Goal: Information Seeking & Learning: Learn about a topic

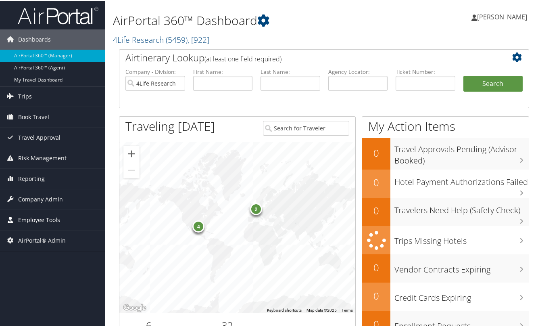
click at [33, 221] on span "Employee Tools" at bounding box center [39, 219] width 42 height 20
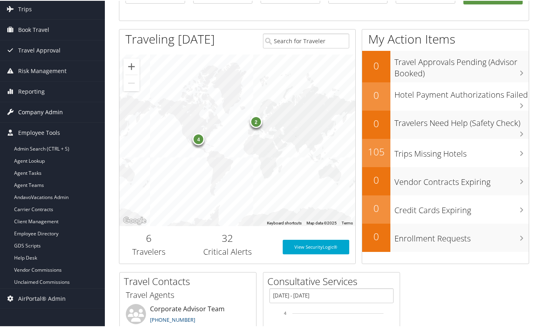
scroll to position [40, 0]
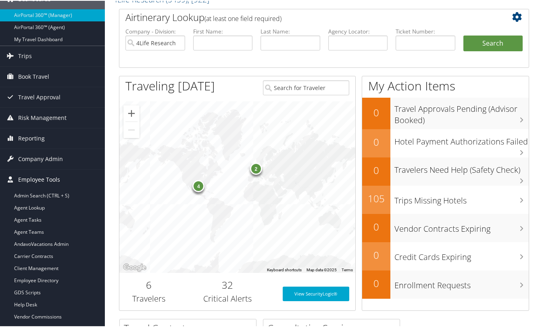
click at [32, 180] on span "Employee Tools" at bounding box center [39, 179] width 42 height 20
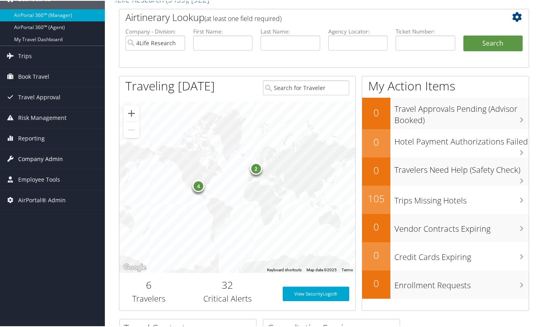
click at [45, 150] on span "Company Admin" at bounding box center [40, 158] width 45 height 20
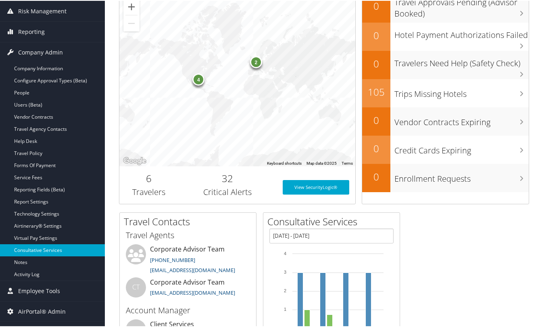
scroll to position [161, 0]
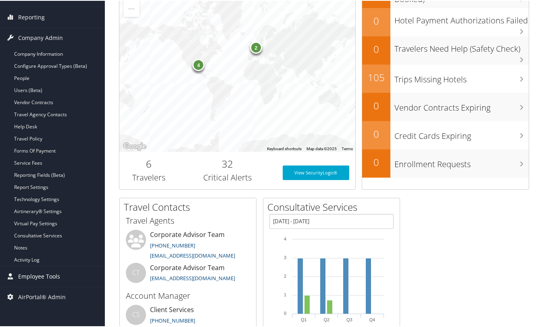
click at [40, 266] on span "Employee Tools" at bounding box center [39, 275] width 42 height 20
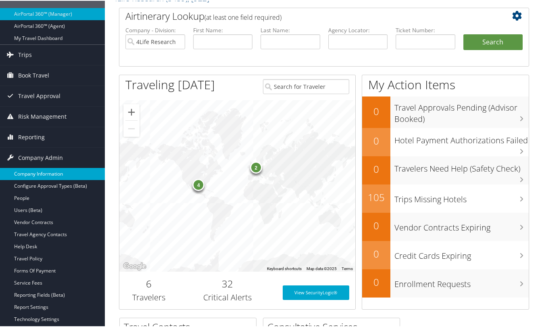
scroll to position [40, 0]
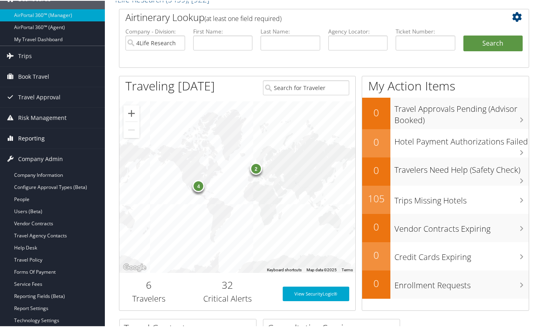
click at [36, 140] on span "Reporting" at bounding box center [31, 137] width 27 height 20
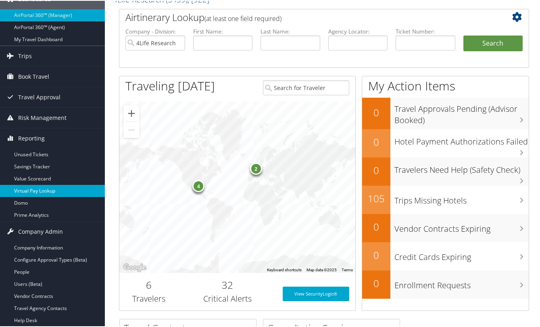
click at [38, 189] on link "Virtual Pay Lookup" at bounding box center [52, 190] width 105 height 12
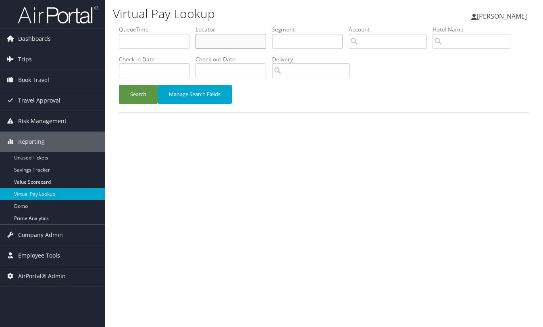
click at [214, 43] on input "text" at bounding box center [231, 41] width 71 height 15
click at [206, 44] on input "text" at bounding box center [231, 41] width 71 height 15
click at [226, 46] on input "text" at bounding box center [231, 41] width 71 height 15
paste input "DBF96C"
type input "DBF96C"
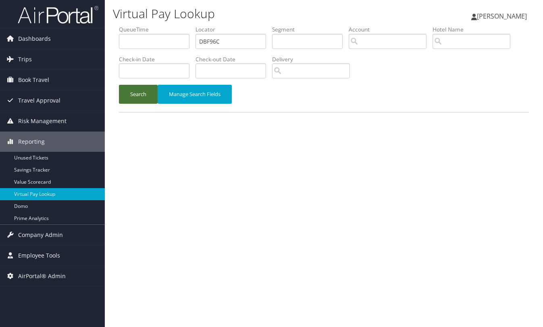
click at [137, 90] on button "Search" at bounding box center [138, 94] width 39 height 19
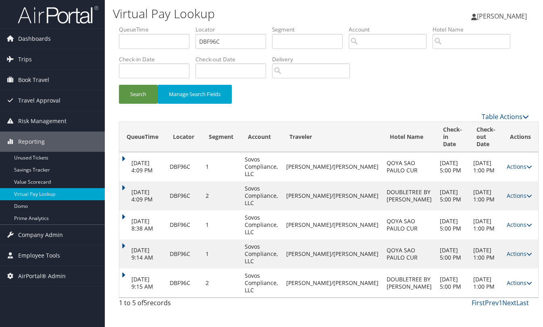
click at [526, 284] on icon at bounding box center [529, 283] width 6 height 6
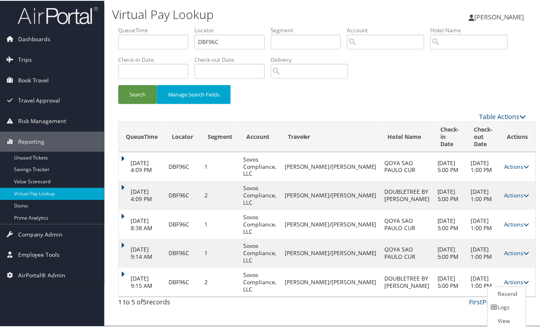
scroll to position [17, 0]
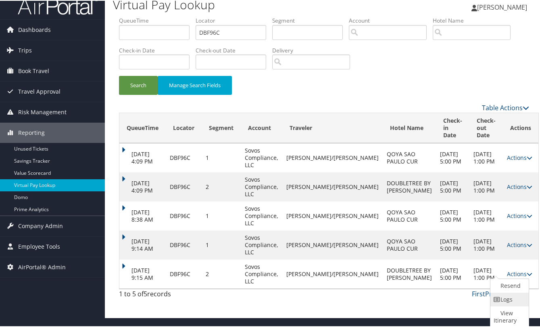
click at [516, 299] on link "Logs" at bounding box center [508, 298] width 36 height 14
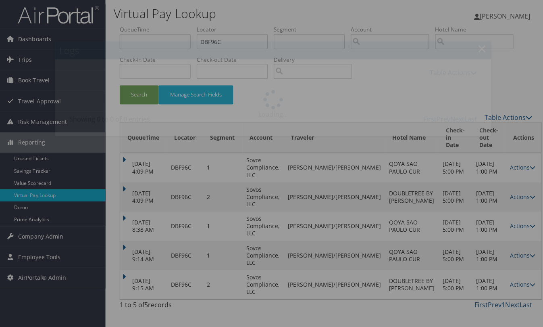
scroll to position [0, 0]
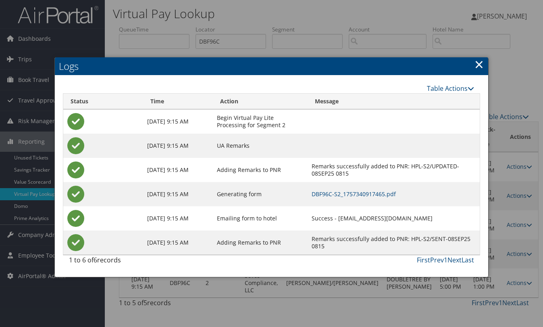
click at [479, 66] on link "×" at bounding box center [478, 64] width 9 height 16
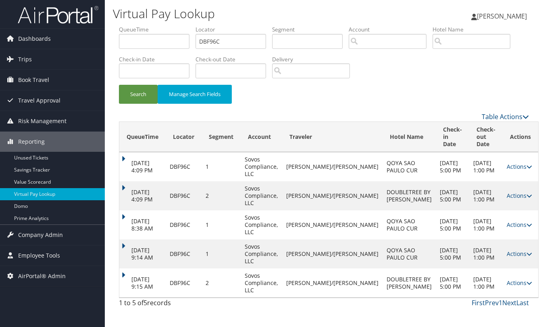
click at [519, 256] on td "Actions Resend Logs View Itinerary" at bounding box center [520, 253] width 35 height 29
click at [526, 254] on icon at bounding box center [529, 254] width 6 height 6
click at [497, 275] on link "Logs" at bounding box center [491, 279] width 51 height 14
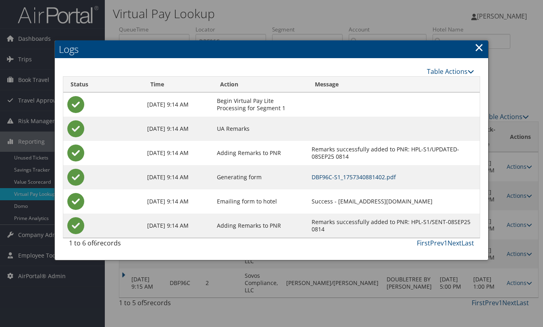
click at [360, 178] on link "DBF96C-S1_1757340881402.pdf" at bounding box center [354, 177] width 84 height 8
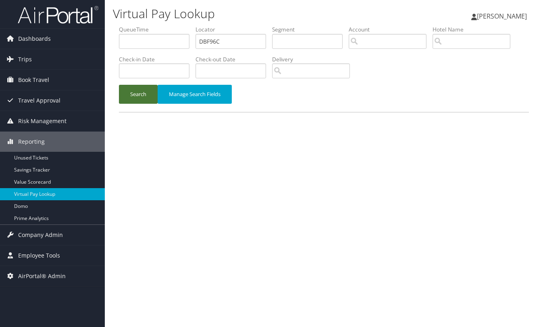
click at [135, 87] on button "Search" at bounding box center [138, 94] width 39 height 19
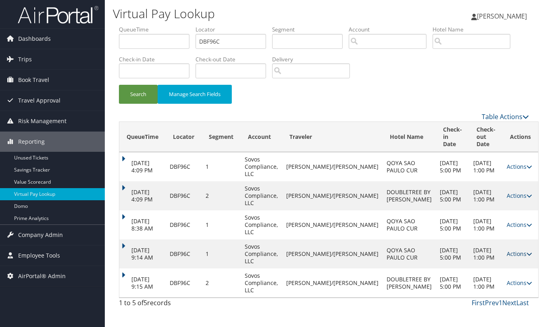
click at [526, 254] on icon at bounding box center [529, 254] width 6 height 6
click at [486, 291] on link "View Itinerary" at bounding box center [491, 293] width 51 height 14
click at [244, 304] on div "First Prev 1 Next Last" at bounding box center [377, 303] width 304 height 10
click at [507, 251] on link "Actions" at bounding box center [519, 254] width 25 height 8
click at [496, 263] on link "Resend" at bounding box center [491, 265] width 51 height 14
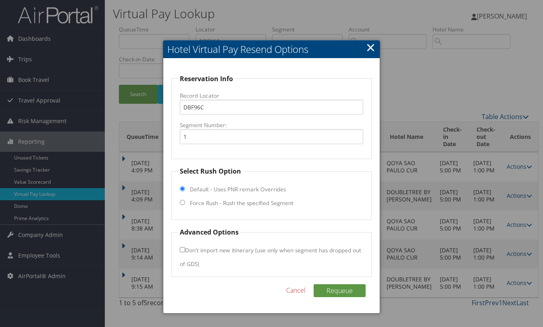
click at [182, 203] on input "Force Rush - Rush the specified Segment" at bounding box center [182, 202] width 5 height 5
radio input "true"
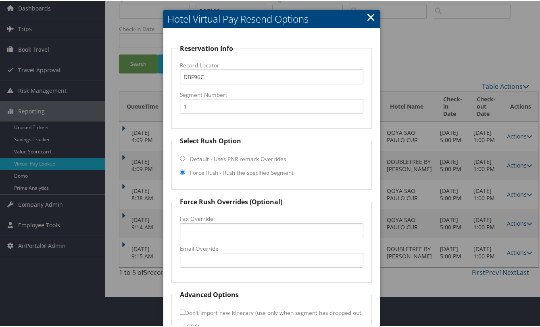
scroll to position [79, 0]
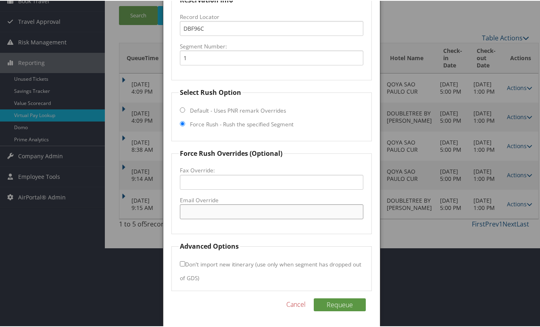
drag, startPoint x: 208, startPoint y: 208, endPoint x: 214, endPoint y: 213, distance: 7.7
click at [209, 208] on input "Email Override" at bounding box center [271, 210] width 183 height 15
paste input "reservas.qsp@hcchotels.com.br"
type input "reservas.qsp@hcchotels.com.br"
click at [327, 304] on button "Requeue" at bounding box center [340, 303] width 52 height 13
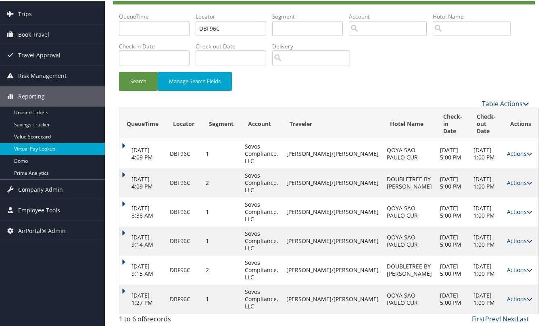
scroll to position [14, 0]
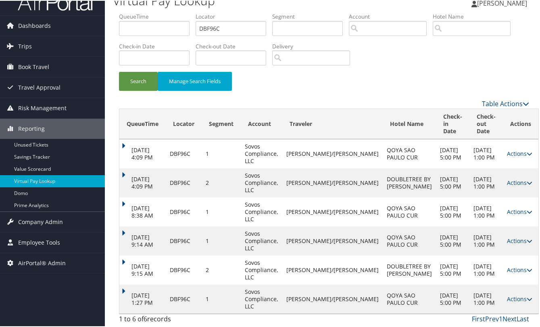
click at [110, 298] on div "Virtual Pay Lookup Ryan Katz Ryan Katz My Settings Travel Agency Contacts Log C…" at bounding box center [324, 156] width 438 height 340
click at [471, 306] on td "Sep 11, 2025 1:00 PM" at bounding box center [485, 297] width 33 height 29
click at [526, 150] on icon at bounding box center [529, 153] width 6 height 6
click at [478, 177] on link "Logs" at bounding box center [479, 178] width 69 height 14
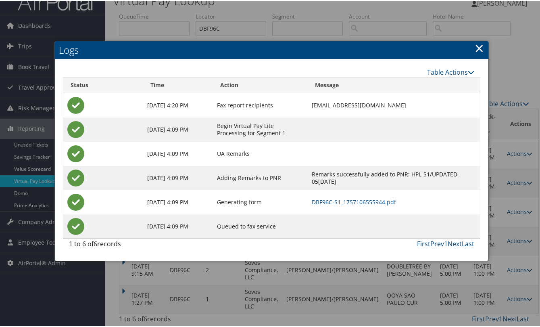
click at [481, 50] on link "×" at bounding box center [478, 47] width 9 height 16
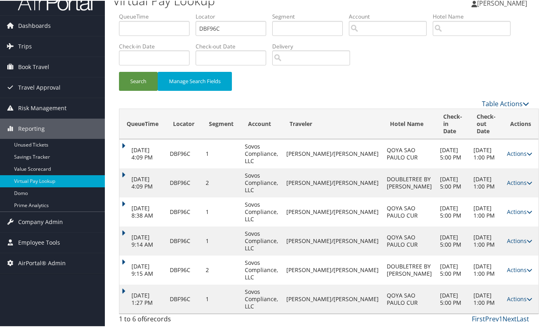
click at [123, 143] on td "Sep 5, 2025 4:09 PM" at bounding box center [142, 152] width 46 height 29
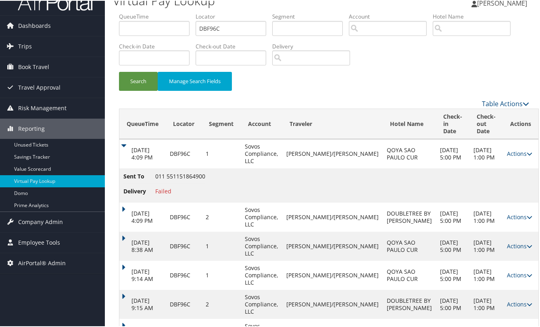
click at [124, 206] on td "Sep 5, 2025 4:09 PM" at bounding box center [142, 216] width 46 height 29
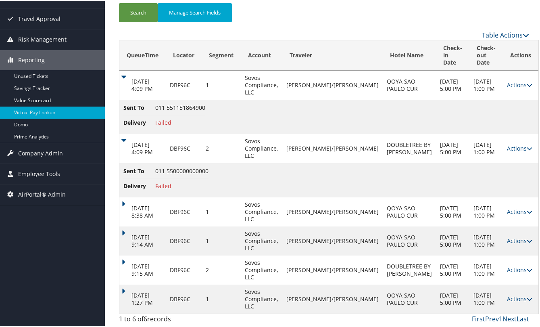
click at [125, 201] on td "Sep 8, 2025 8:38 AM" at bounding box center [142, 210] width 46 height 29
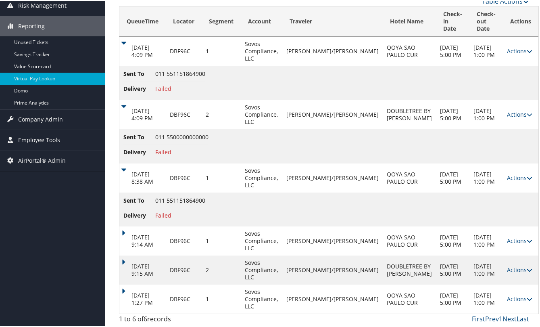
click at [124, 232] on td "Sep 8, 2025 9:14 AM" at bounding box center [142, 239] width 46 height 29
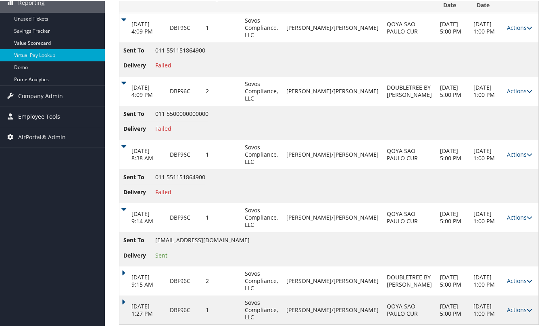
scroll to position [150, 0]
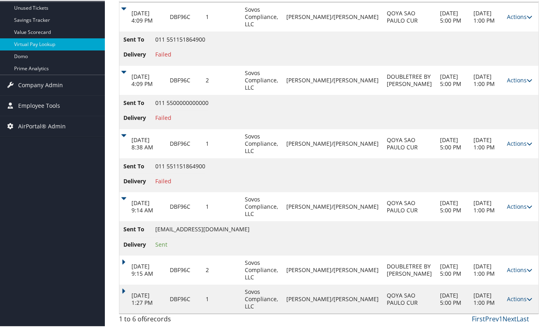
click at [124, 260] on td "Sep 8, 2025 9:15 AM" at bounding box center [142, 268] width 46 height 29
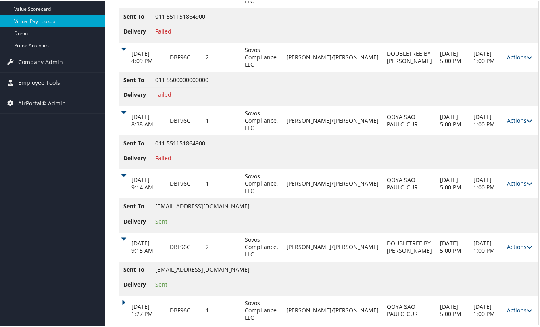
scroll to position [185, 0]
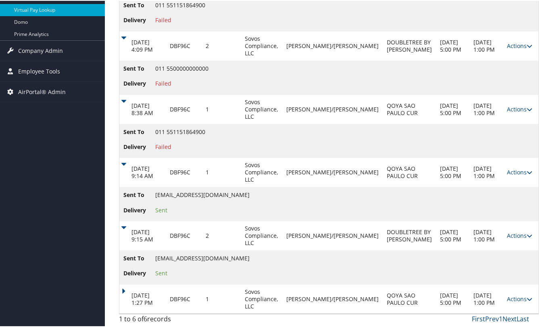
drag, startPoint x: 125, startPoint y: 291, endPoint x: 134, endPoint y: 275, distance: 17.5
click at [125, 290] on td "Sep 8, 2025 1:27 PM" at bounding box center [142, 297] width 46 height 29
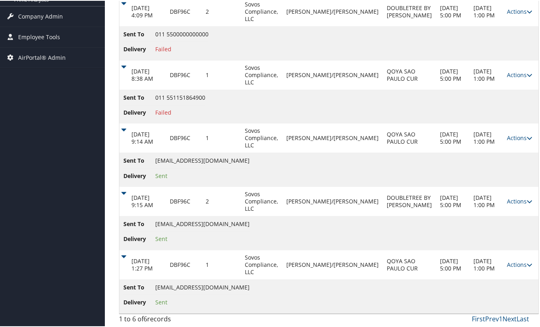
scroll to position [0, 0]
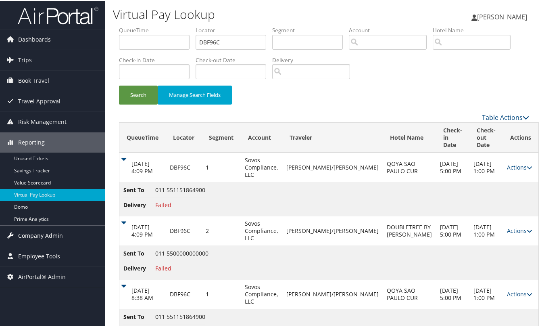
click at [42, 233] on span "Company Admin" at bounding box center [40, 235] width 45 height 20
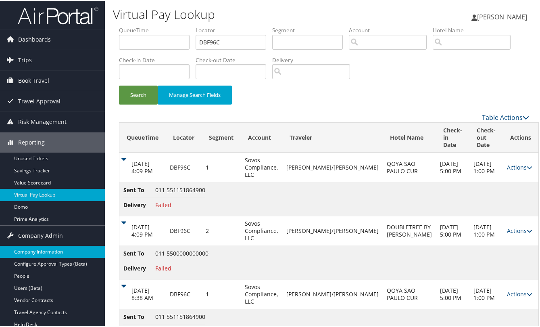
click at [45, 251] on link "Company Information" at bounding box center [52, 251] width 105 height 12
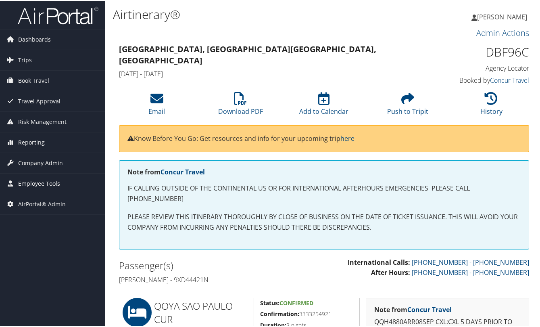
drag, startPoint x: 502, startPoint y: 292, endPoint x: 493, endPoint y: 294, distance: 8.3
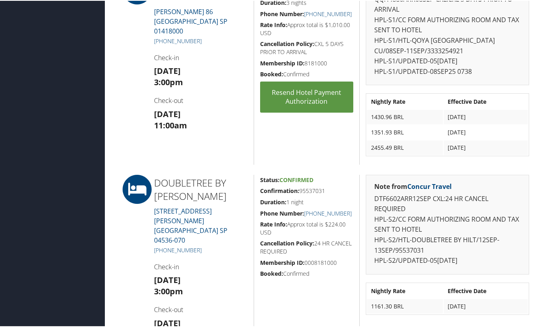
scroll to position [323, 0]
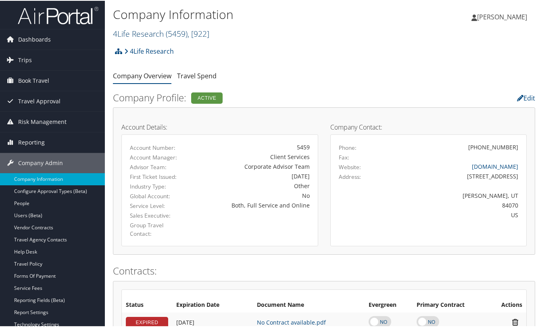
click at [158, 32] on link "4Life Research ( 5459 ) , [ 922 ]" at bounding box center [161, 32] width 96 height 11
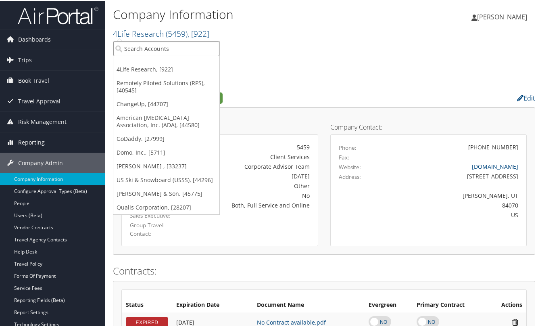
click at [153, 52] on input "search" at bounding box center [166, 47] width 106 height 15
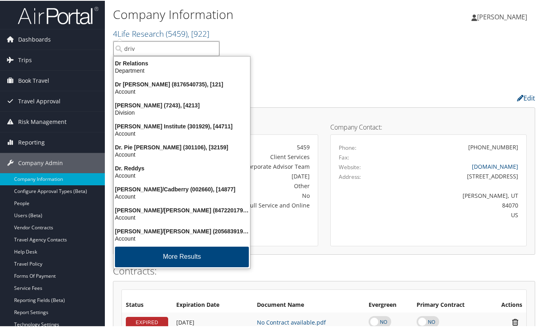
type input "drive"
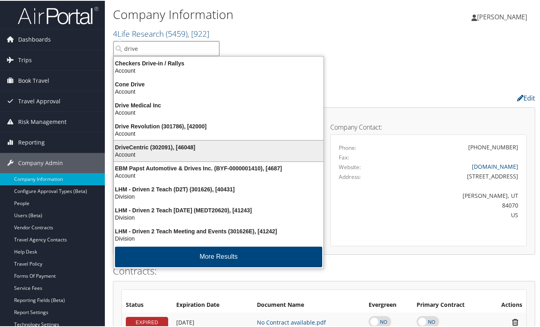
click at [132, 140] on li "DriveCentric (302091), [46048] Account" at bounding box center [218, 150] width 210 height 22
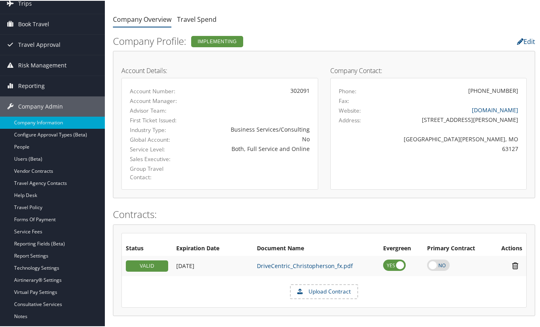
scroll to position [49, 0]
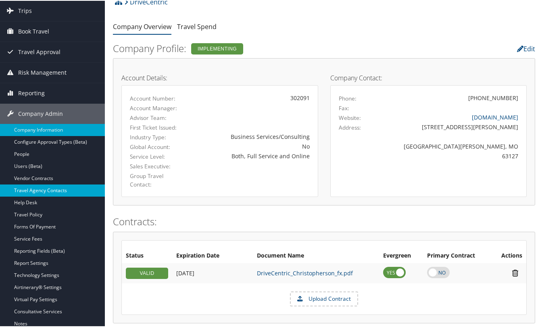
click at [38, 192] on link "Travel Agency Contacts" at bounding box center [52, 189] width 105 height 12
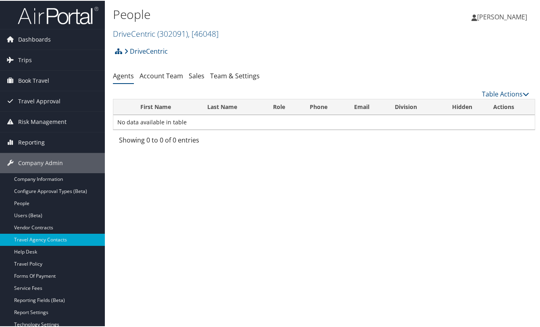
click at [158, 67] on div "DriveCentric Account Structure DriveCentric (302091) IMPLEMENTING Create Child …" at bounding box center [324, 95] width 422 height 106
click at [153, 73] on link "Account Team" at bounding box center [161, 75] width 44 height 9
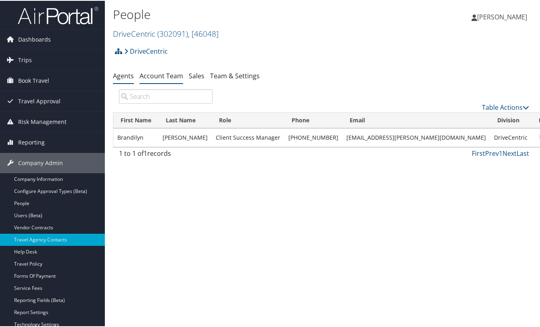
click at [124, 75] on link "Agents" at bounding box center [123, 75] width 21 height 9
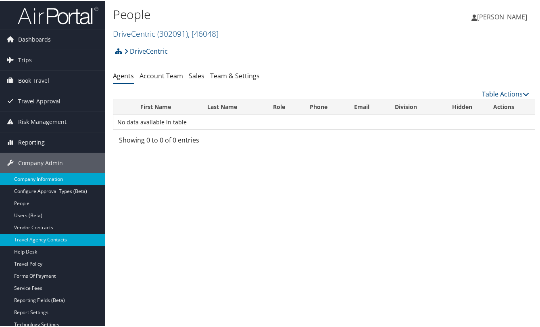
click at [39, 179] on link "Company Information" at bounding box center [52, 178] width 105 height 12
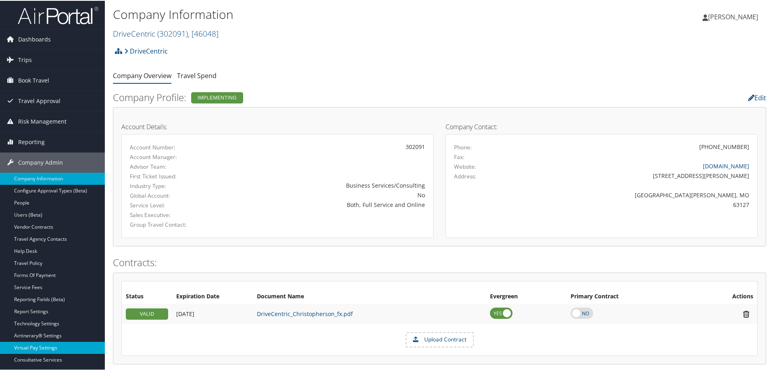
click at [96, 326] on link "Virtual Pay Settings" at bounding box center [52, 347] width 105 height 12
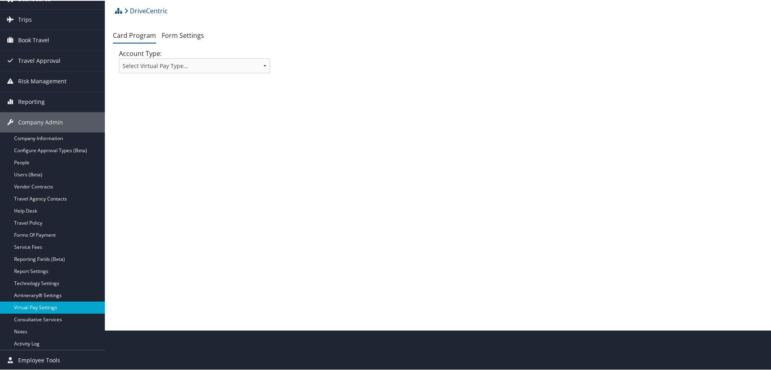
scroll to position [61, 0]
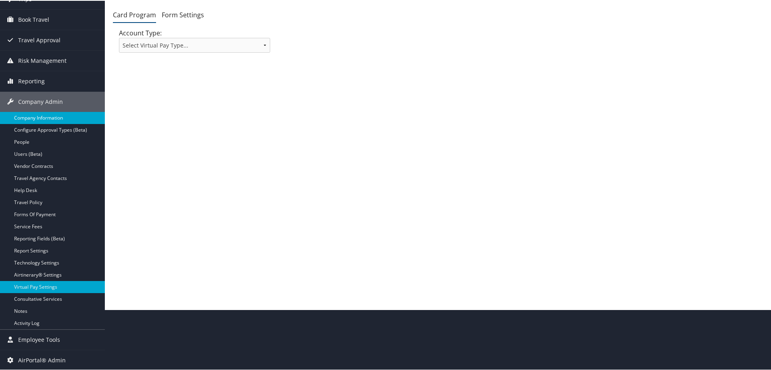
click at [33, 115] on link "Company Information" at bounding box center [52, 117] width 105 height 12
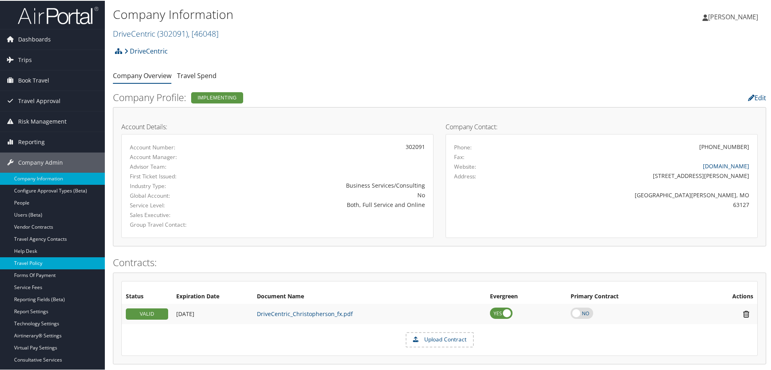
click at [34, 259] on link "Travel Policy" at bounding box center [52, 263] width 105 height 12
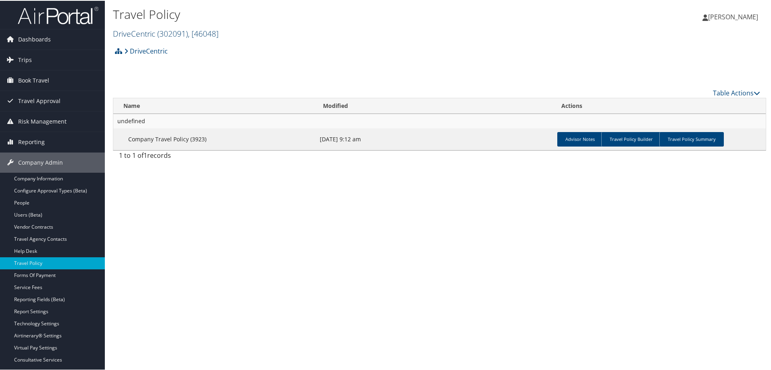
click at [208, 37] on span ", [ 46048 ]" at bounding box center [203, 32] width 31 height 11
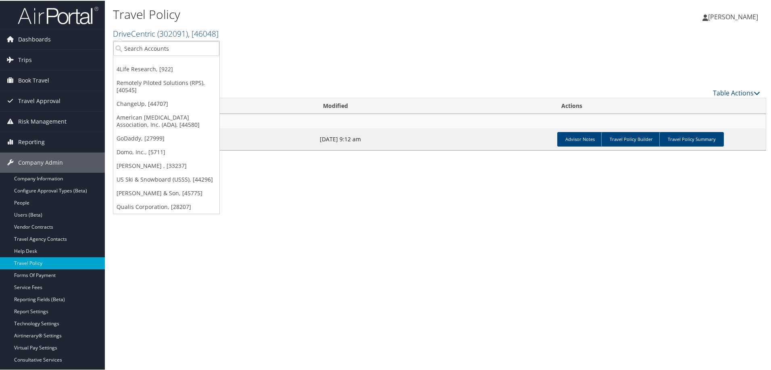
click at [154, 39] on div "Travel Policy DriveCentric ( 302091 ) , [ 46048 ] 4Life Research Remotely Pilot…" at bounding box center [330, 23] width 435 height 38
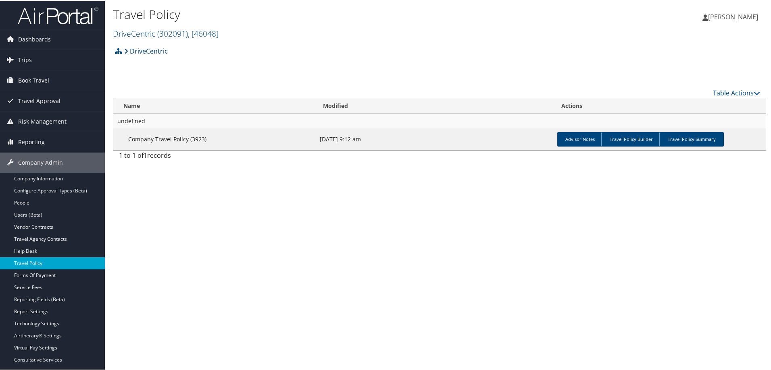
click at [154, 46] on link "DriveCentric" at bounding box center [146, 50] width 44 height 16
click at [153, 34] on link "DriveCentric ( 302091 ) , [ 46048 ]" at bounding box center [166, 32] width 106 height 11
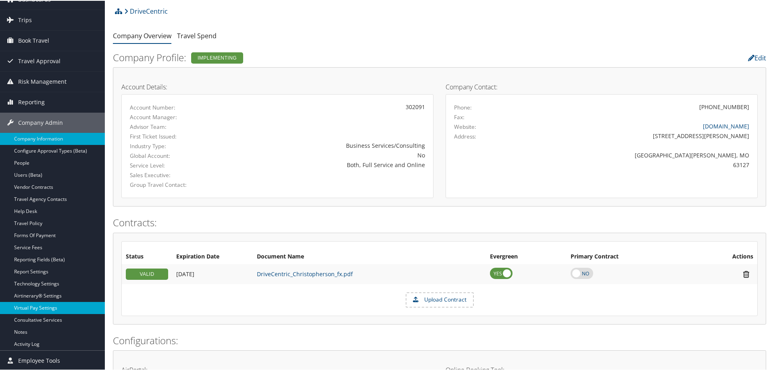
scroll to position [40, 0]
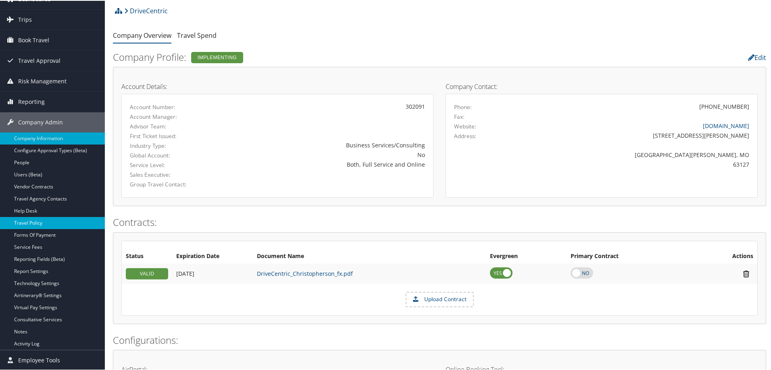
click at [37, 223] on link "Travel Policy" at bounding box center [52, 222] width 105 height 12
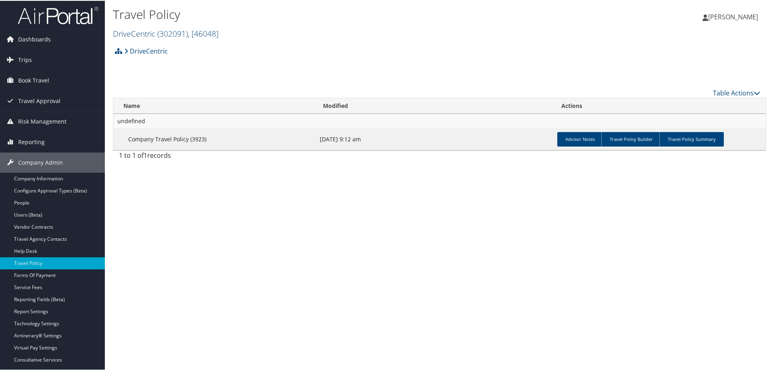
click at [188, 31] on span "( 302091 )" at bounding box center [172, 32] width 31 height 11
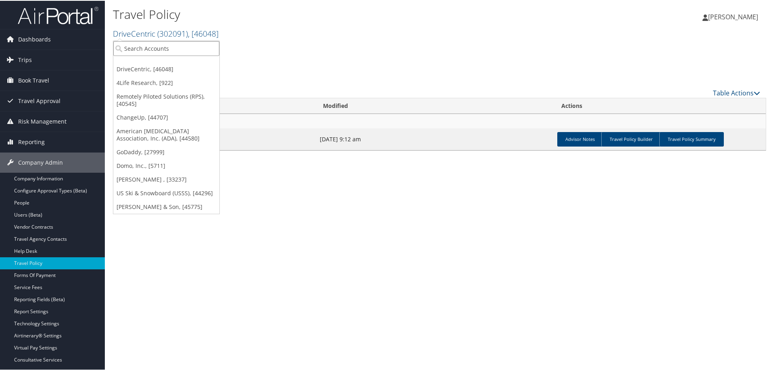
click at [157, 52] on input "search" at bounding box center [166, 47] width 106 height 15
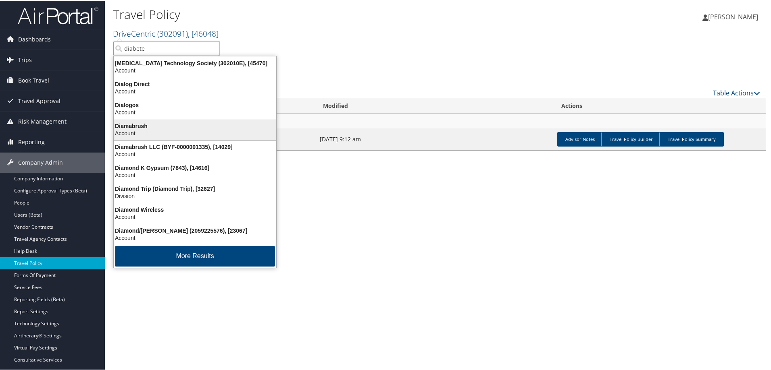
type input "diabetes"
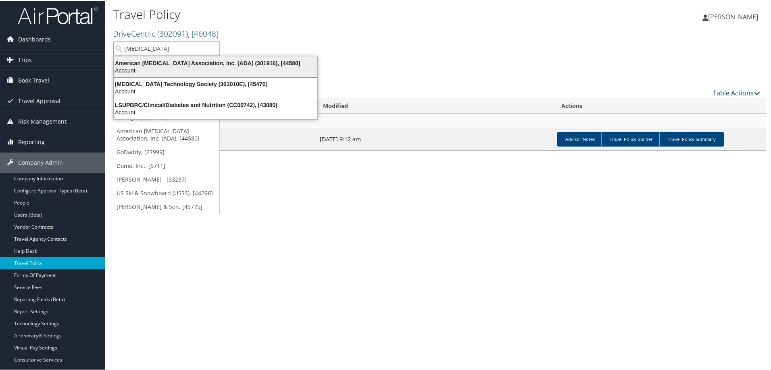
click at [150, 61] on div "American Diabetes Association, Inc. (ADA) (301916), [44580]" at bounding box center [215, 62] width 213 height 7
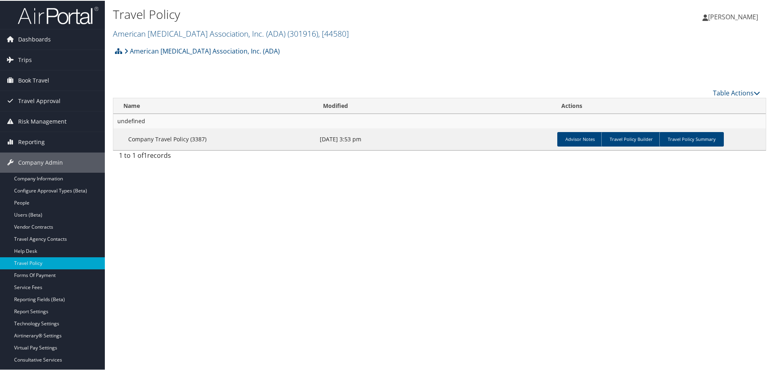
click at [662, 127] on td "undefined" at bounding box center [439, 120] width 652 height 15
click at [672, 137] on link "Travel Policy Summary" at bounding box center [691, 138] width 65 height 15
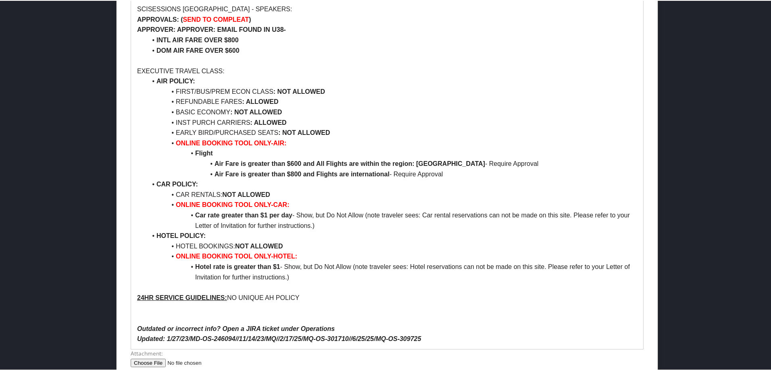
scroll to position [891, 0]
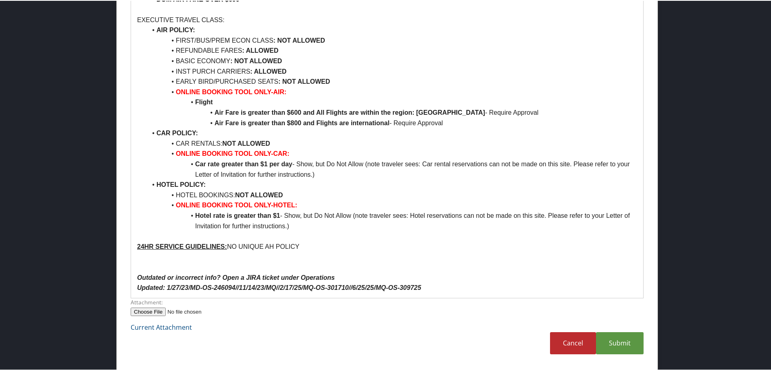
click at [735, 265] on div at bounding box center [387, 185] width 774 height 370
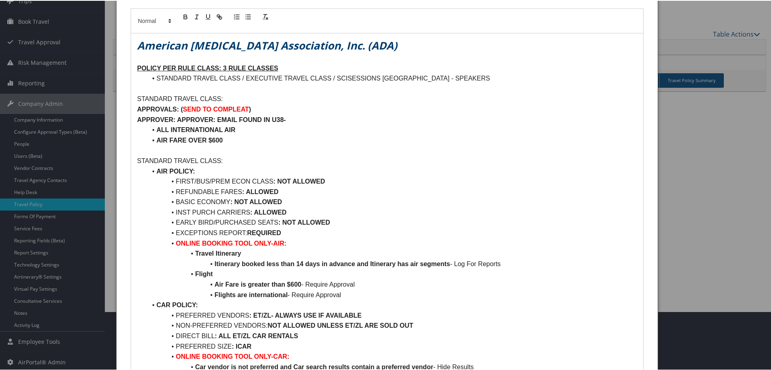
scroll to position [0, 0]
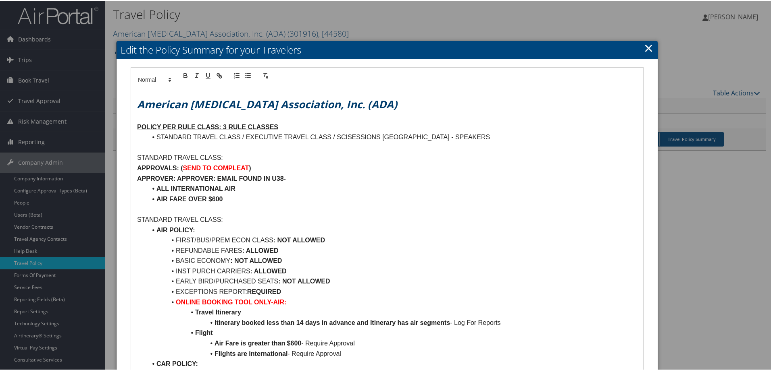
click at [650, 46] on link "×" at bounding box center [648, 47] width 9 height 16
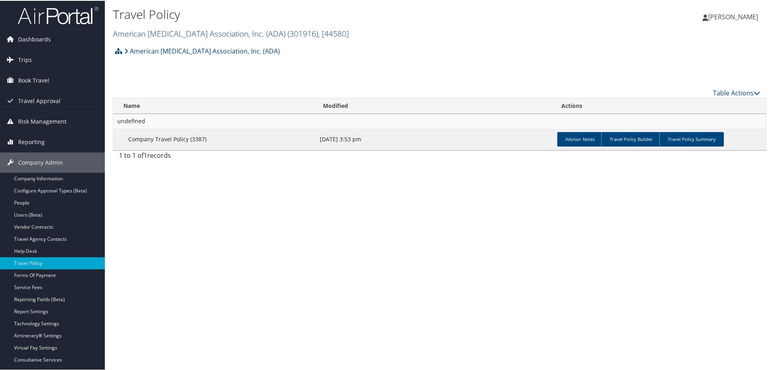
click at [212, 31] on link "American Diabetes Association, Inc. (ADA) ( 301916 ) , [ 44580 ]" at bounding box center [231, 32] width 236 height 11
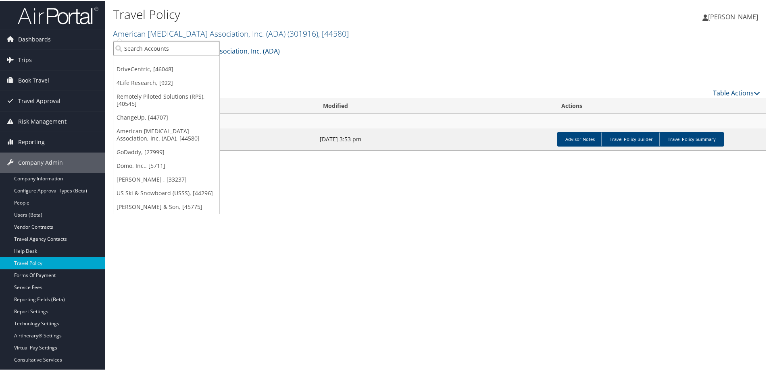
click at [152, 46] on input "search" at bounding box center [166, 47] width 106 height 15
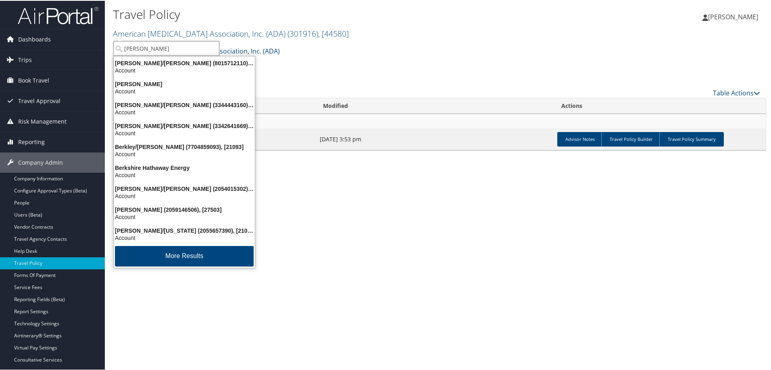
type input "bertrandt"
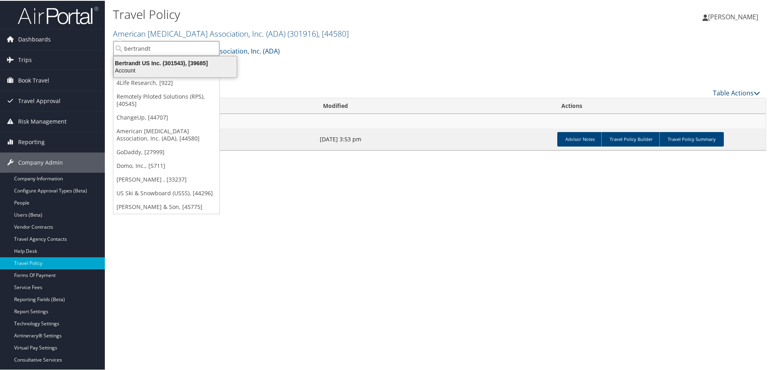
click at [162, 73] on div "Bertrandt US Inc. (301543), [39685] Account" at bounding box center [175, 66] width 121 height 19
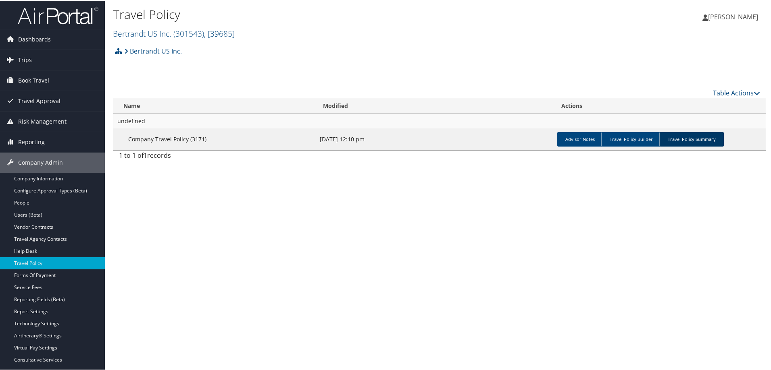
click at [680, 134] on link "Travel Policy Summary" at bounding box center [691, 138] width 65 height 15
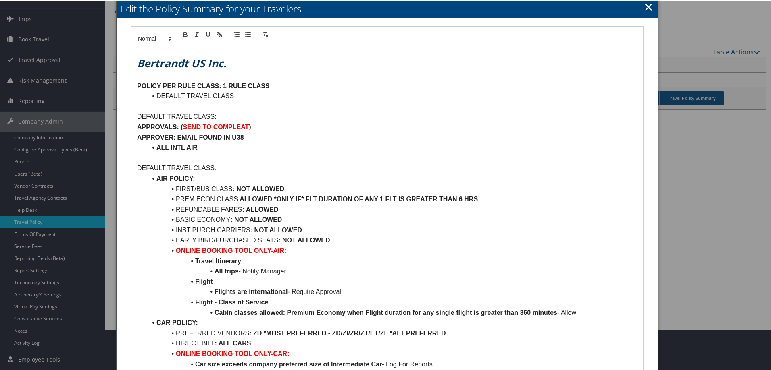
scroll to position [161, 0]
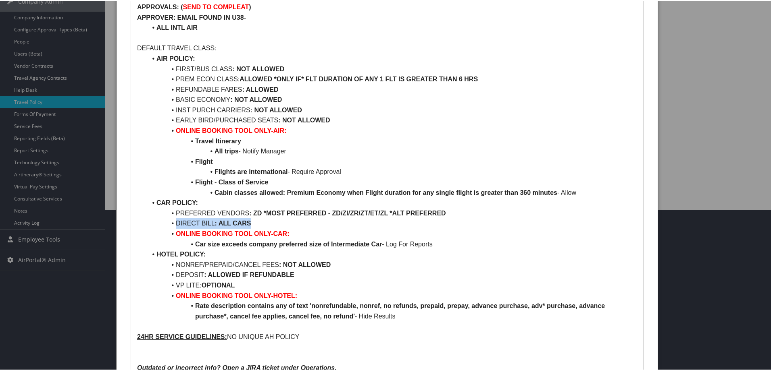
drag, startPoint x: 257, startPoint y: 225, endPoint x: 170, endPoint y: 224, distance: 87.5
click at [170, 224] on li "DIRECT BILL : ALL CARS" at bounding box center [392, 223] width 490 height 10
copy li "DIRECT BILL : ALL CARS"
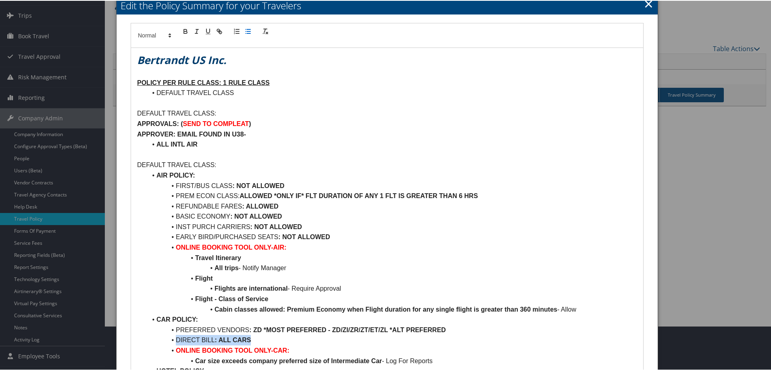
scroll to position [0, 0]
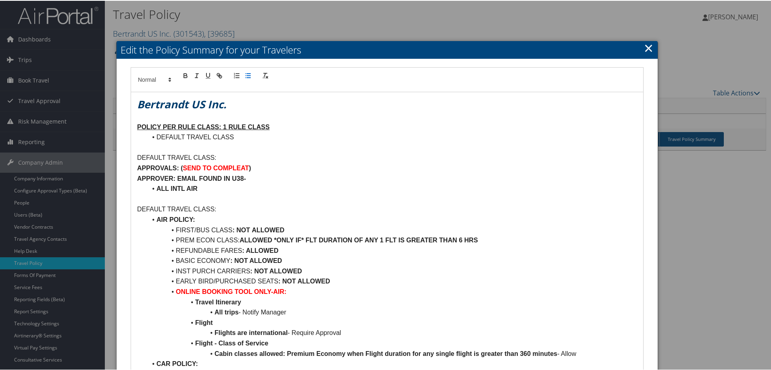
click at [644, 46] on link "×" at bounding box center [648, 47] width 9 height 16
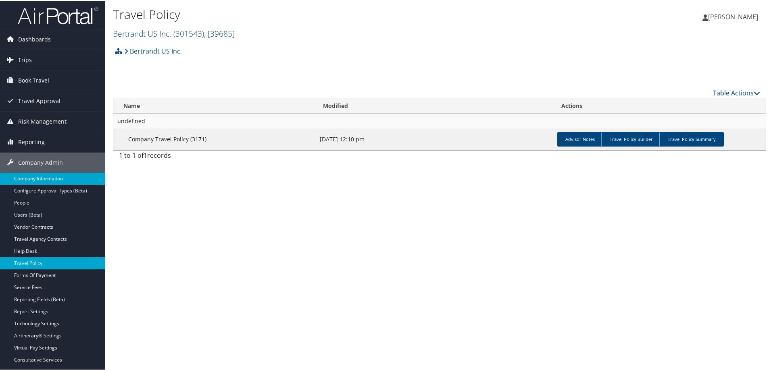
click at [35, 177] on link "Company Information" at bounding box center [52, 178] width 105 height 12
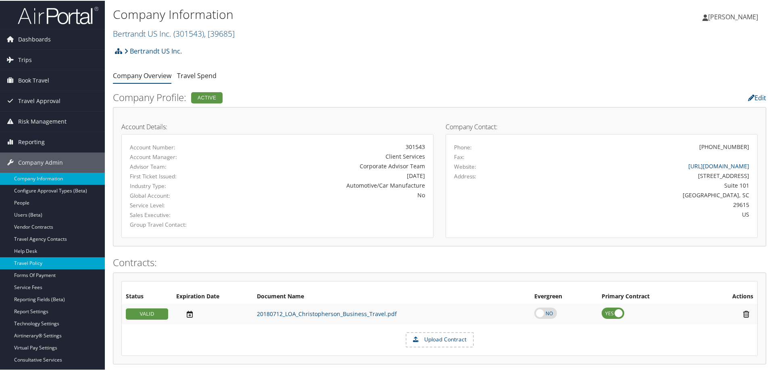
click at [39, 262] on link "Travel Policy" at bounding box center [52, 263] width 105 height 12
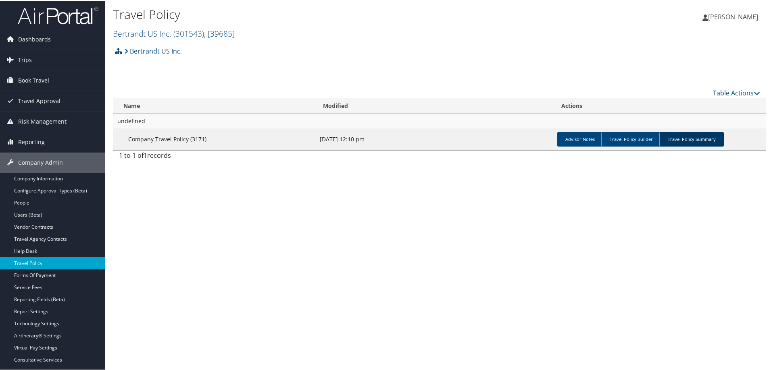
click at [685, 136] on link "Travel Policy Summary" at bounding box center [691, 138] width 65 height 15
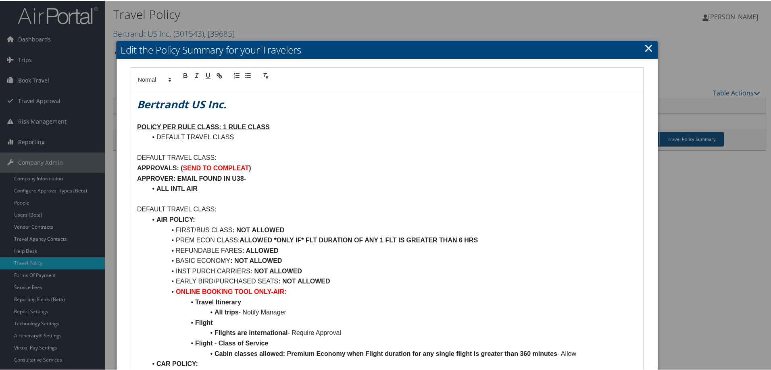
click at [644, 46] on link "×" at bounding box center [648, 47] width 9 height 16
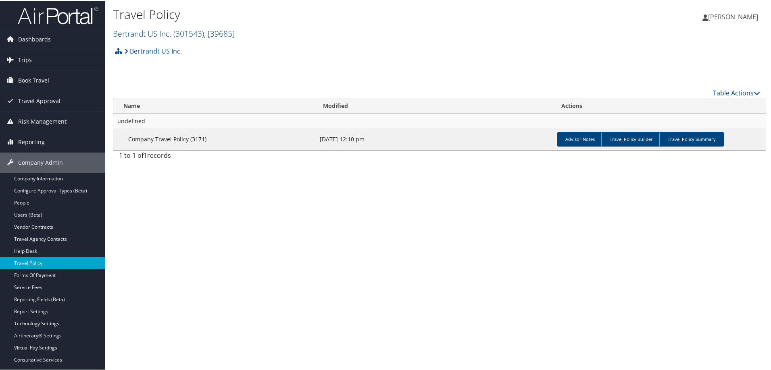
click at [173, 32] on link "Bertrandt US Inc. ( 301543 ) , [ 39685 ]" at bounding box center [174, 32] width 122 height 11
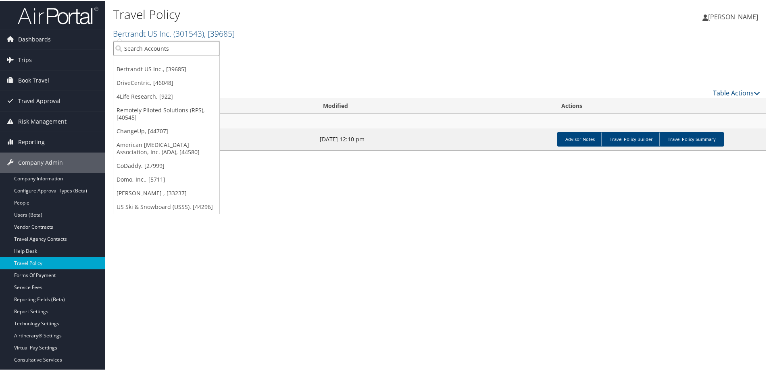
click at [171, 46] on input "search" at bounding box center [166, 47] width 106 height 15
type input "sovos"
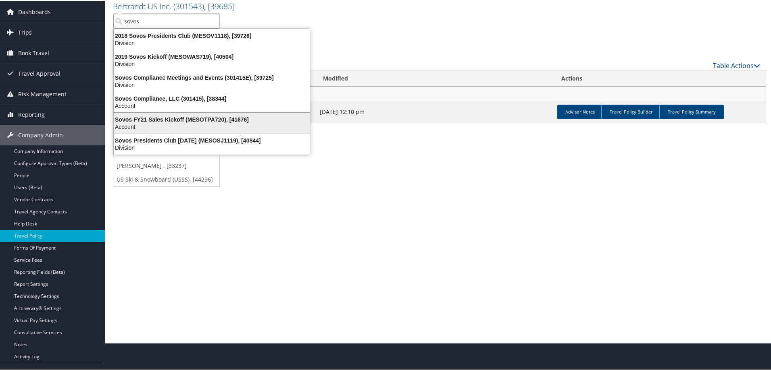
scroll to position [40, 0]
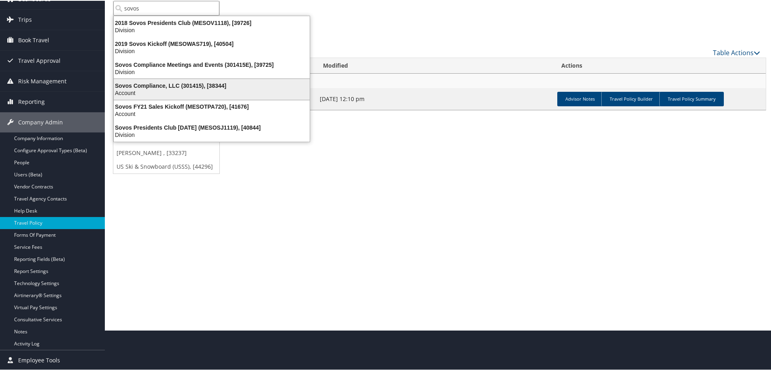
click at [177, 82] on div "Sovos Compliance, LLC (301415), [38344]" at bounding box center [212, 84] width 206 height 7
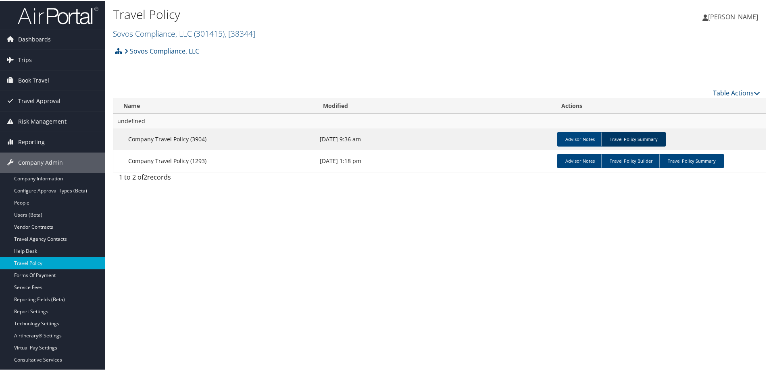
click at [635, 139] on link "Travel Policy Summary" at bounding box center [633, 138] width 65 height 15
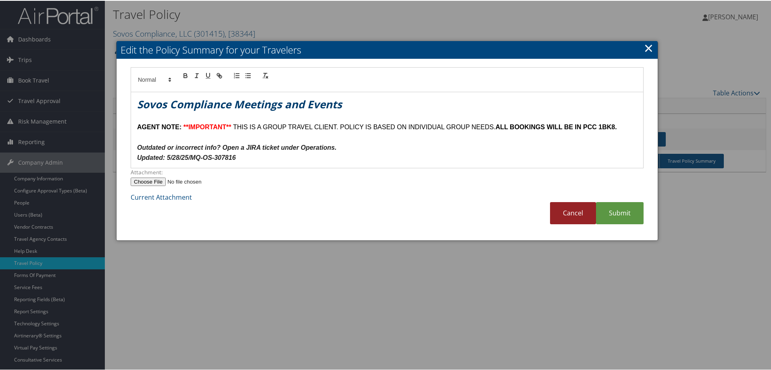
click at [568, 216] on link "Cancel" at bounding box center [573, 213] width 46 height 22
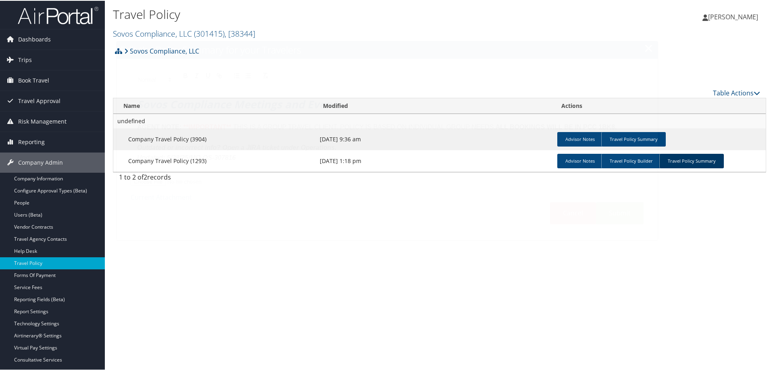
click at [703, 157] on link "Travel Policy Summary" at bounding box center [691, 160] width 65 height 15
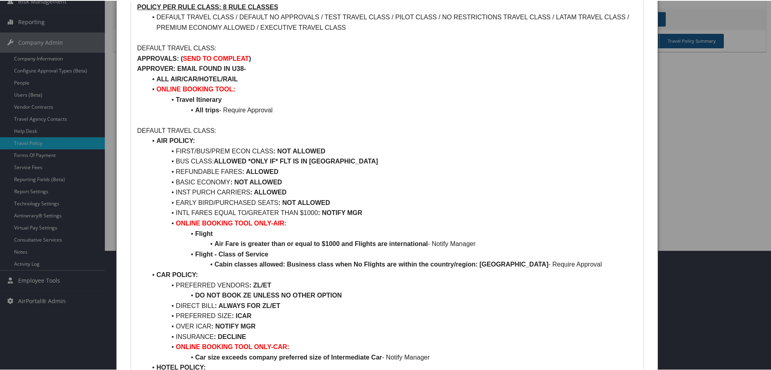
scroll to position [121, 0]
